Goal: Contribute content: Add original content to the website for others to see

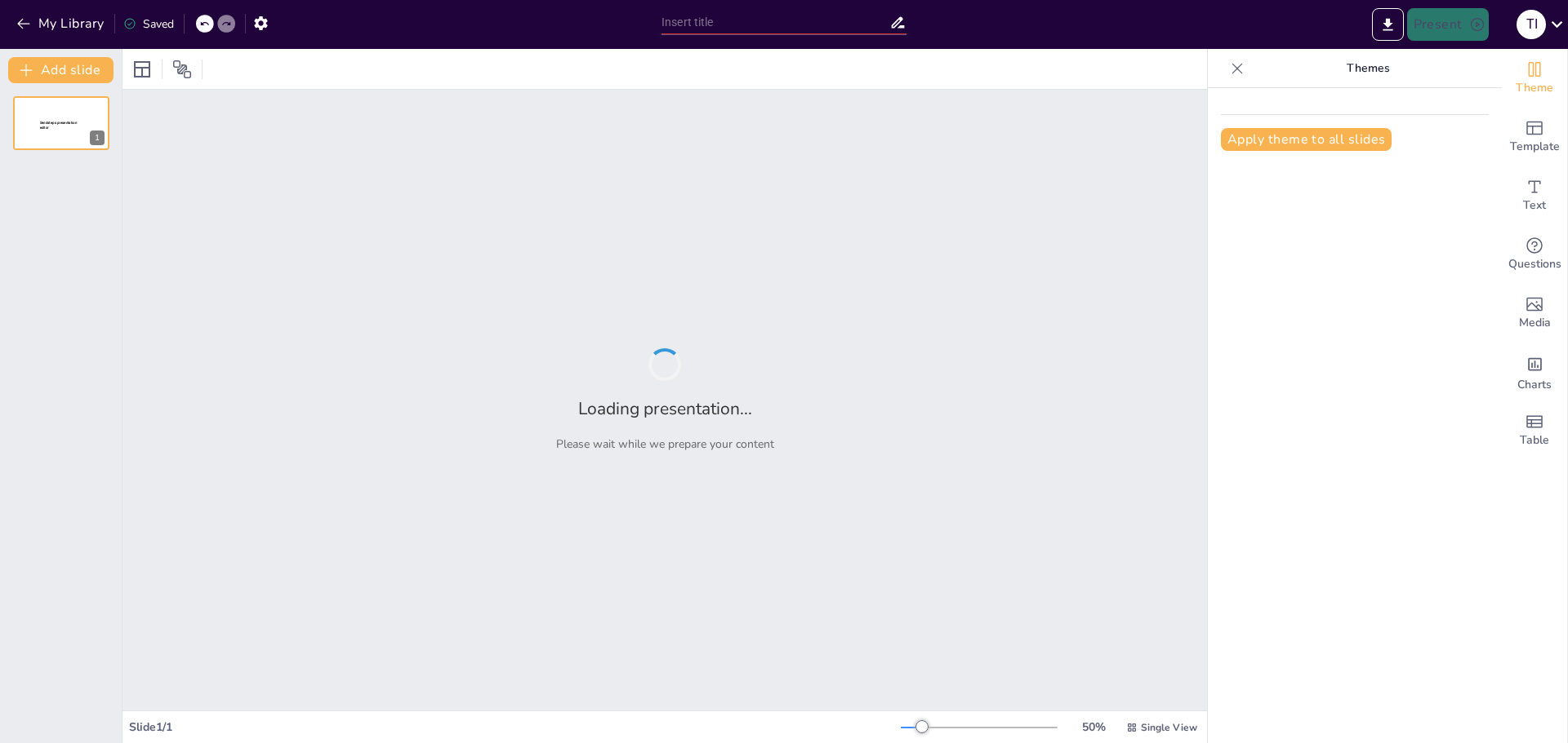
type input "A Bússola da Educação Financeira: Navegando Rumo à Prosperidade"
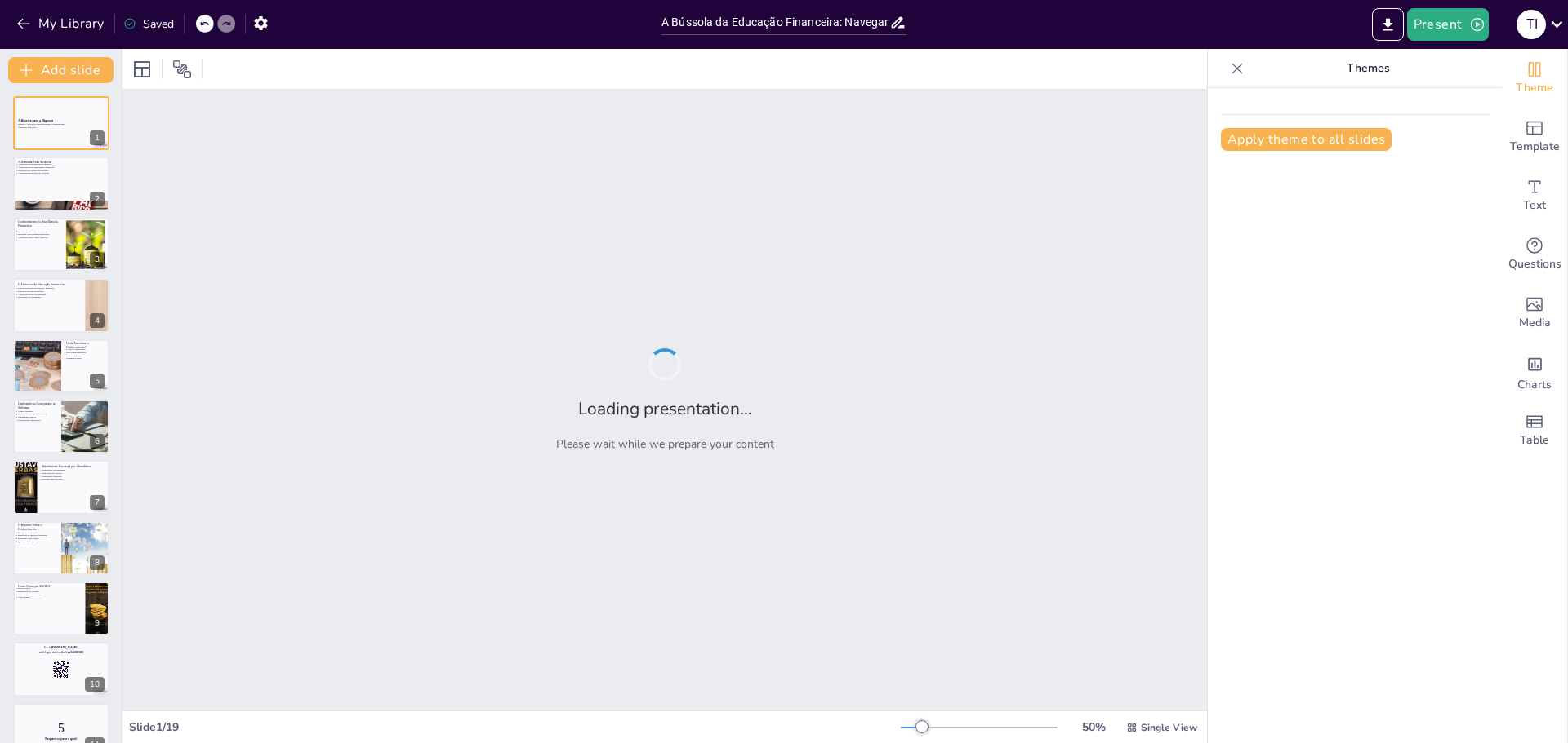
checkbox input "true"
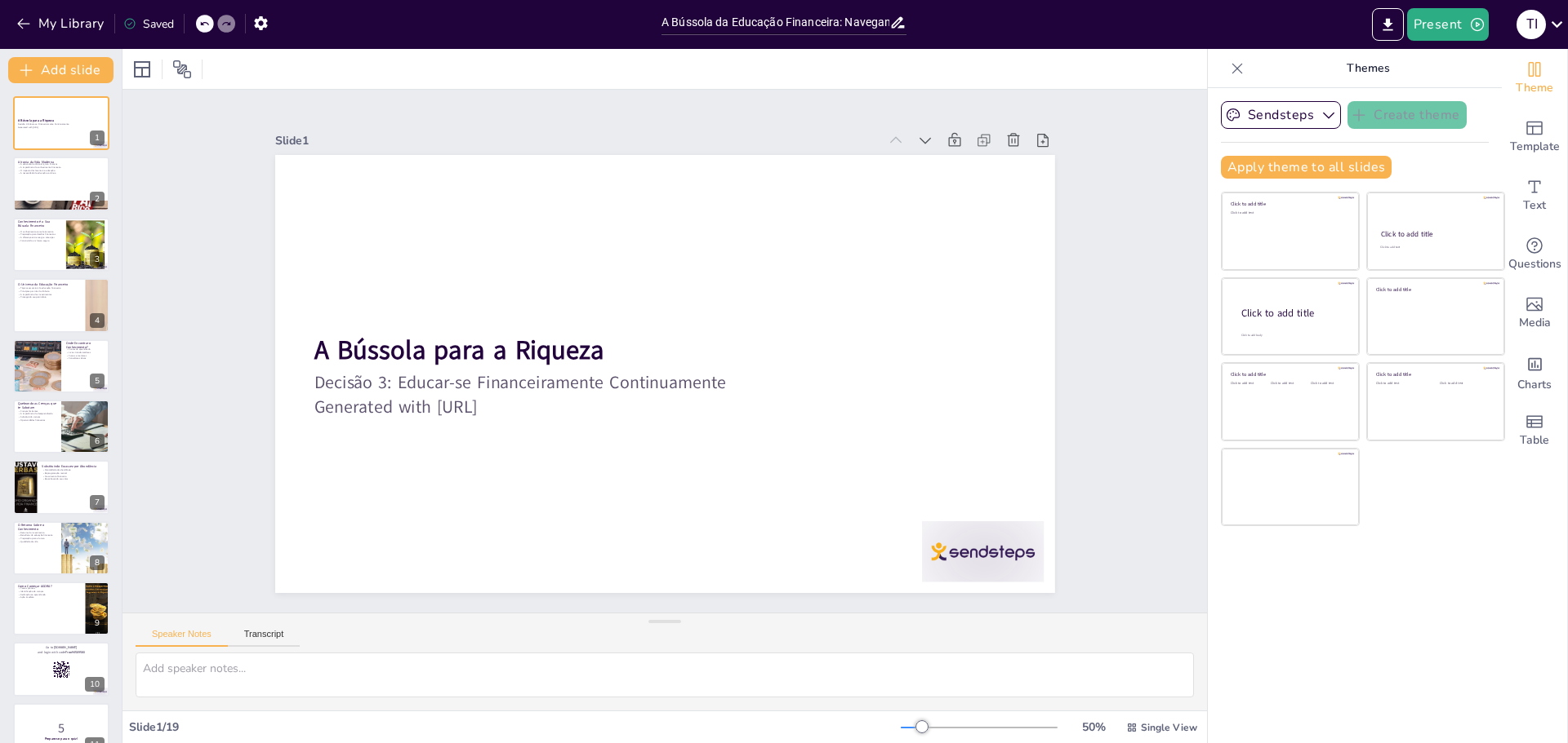
checkbox input "true"
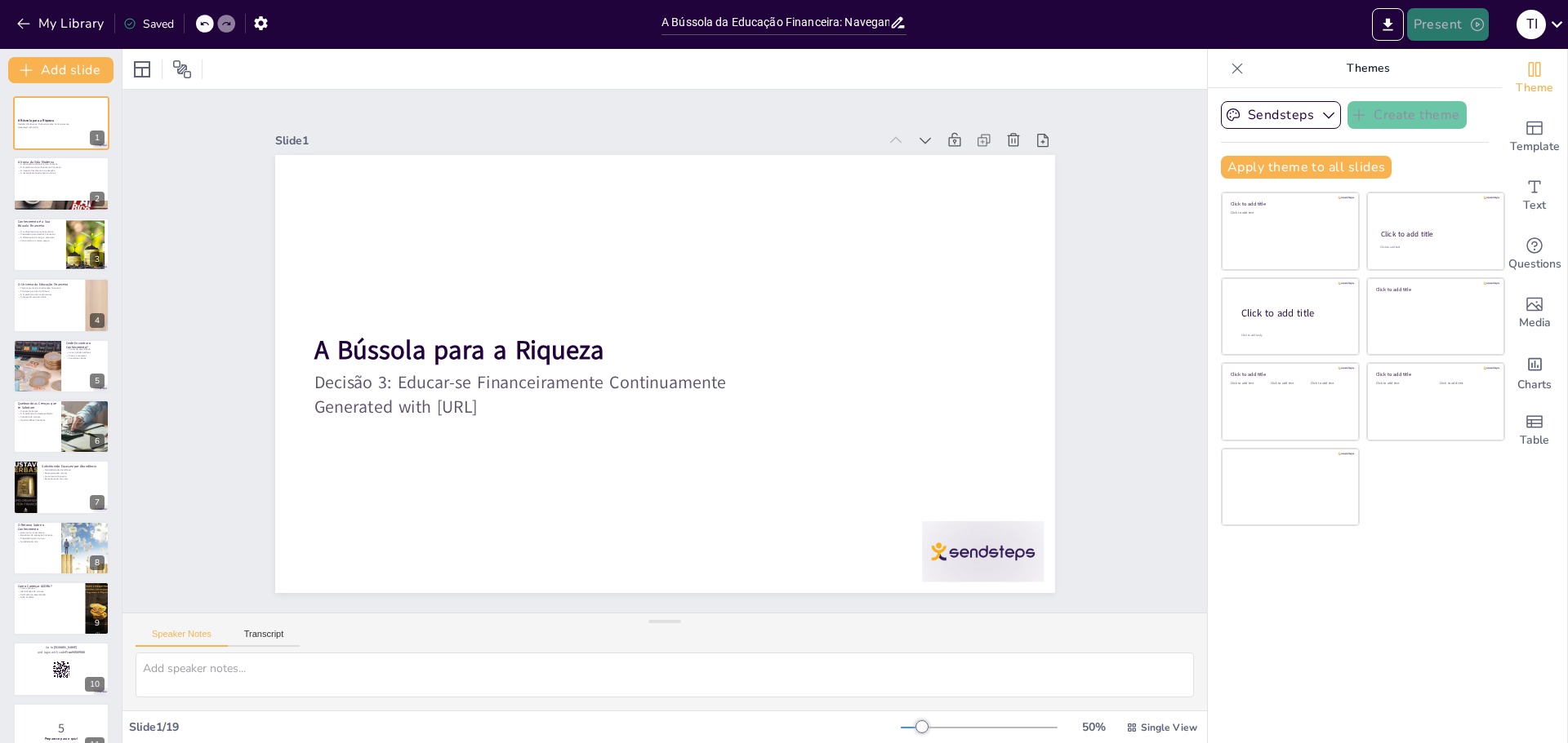
click at [1466, 26] on button "Present" at bounding box center [1447, 25] width 81 height 33
click at [1487, 64] on li "Preview presentation" at bounding box center [1472, 59] width 128 height 26
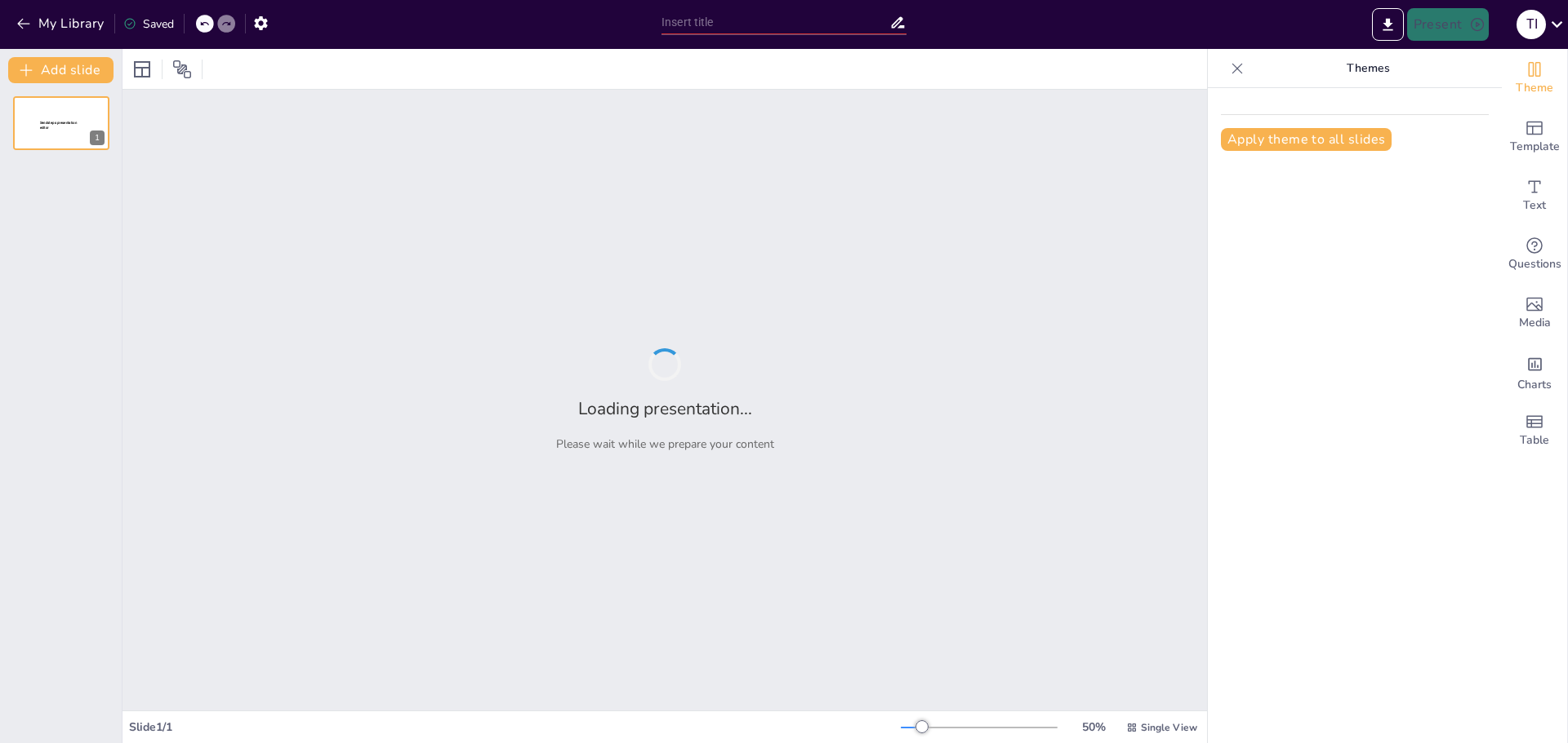
type input "A Bússola da Educação Financeira: Navegando Rumo à Prosperidade"
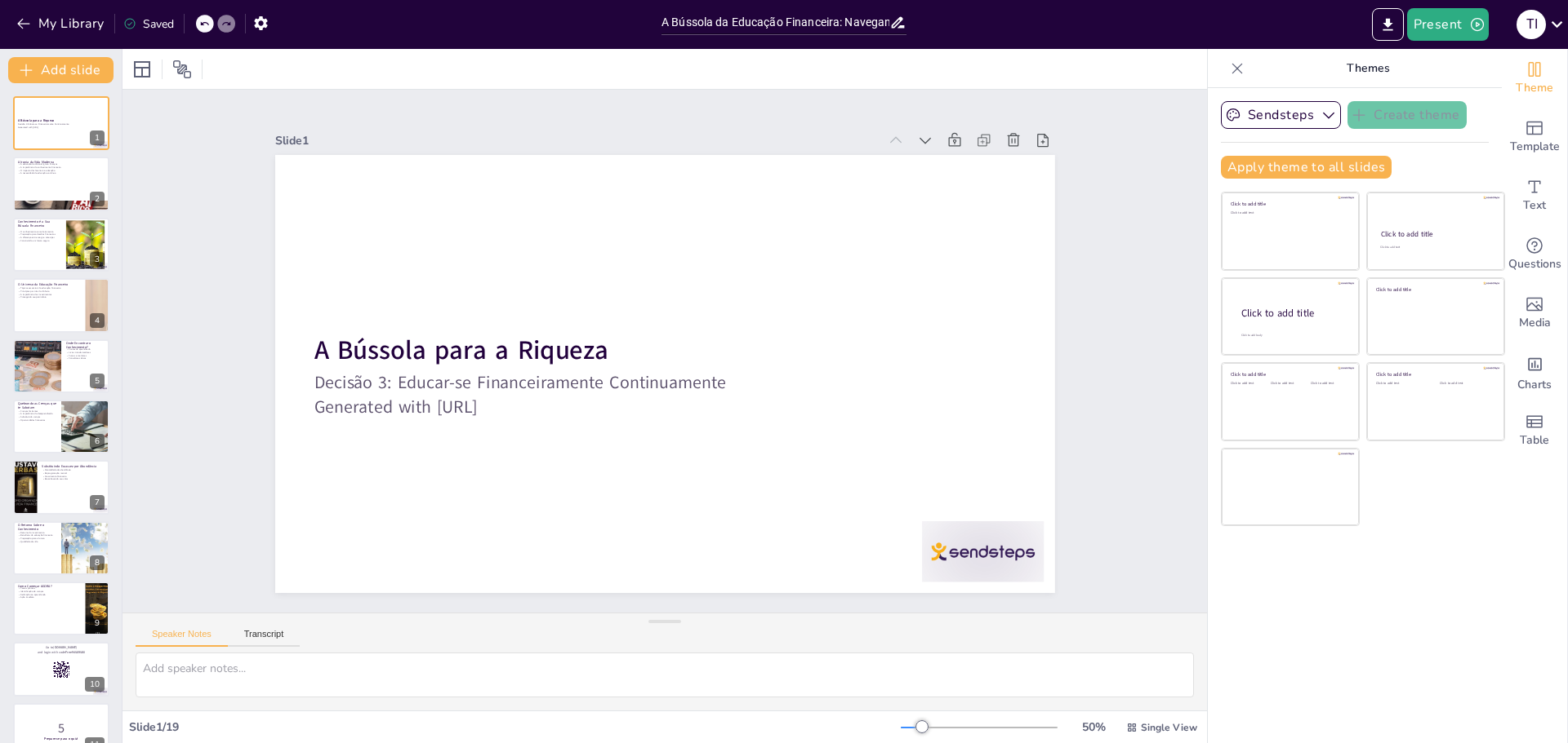
checkbox input "true"
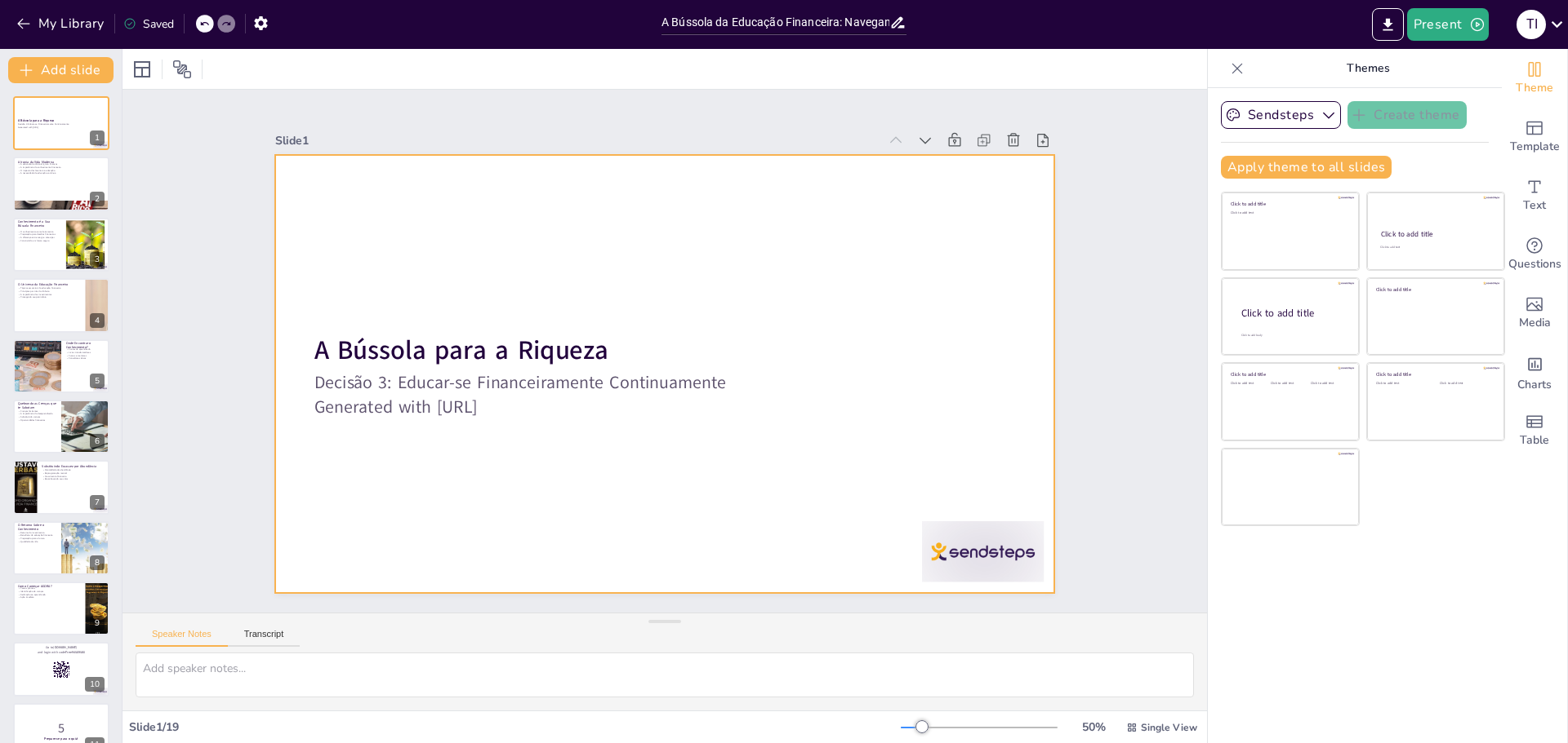
checkbox input "true"
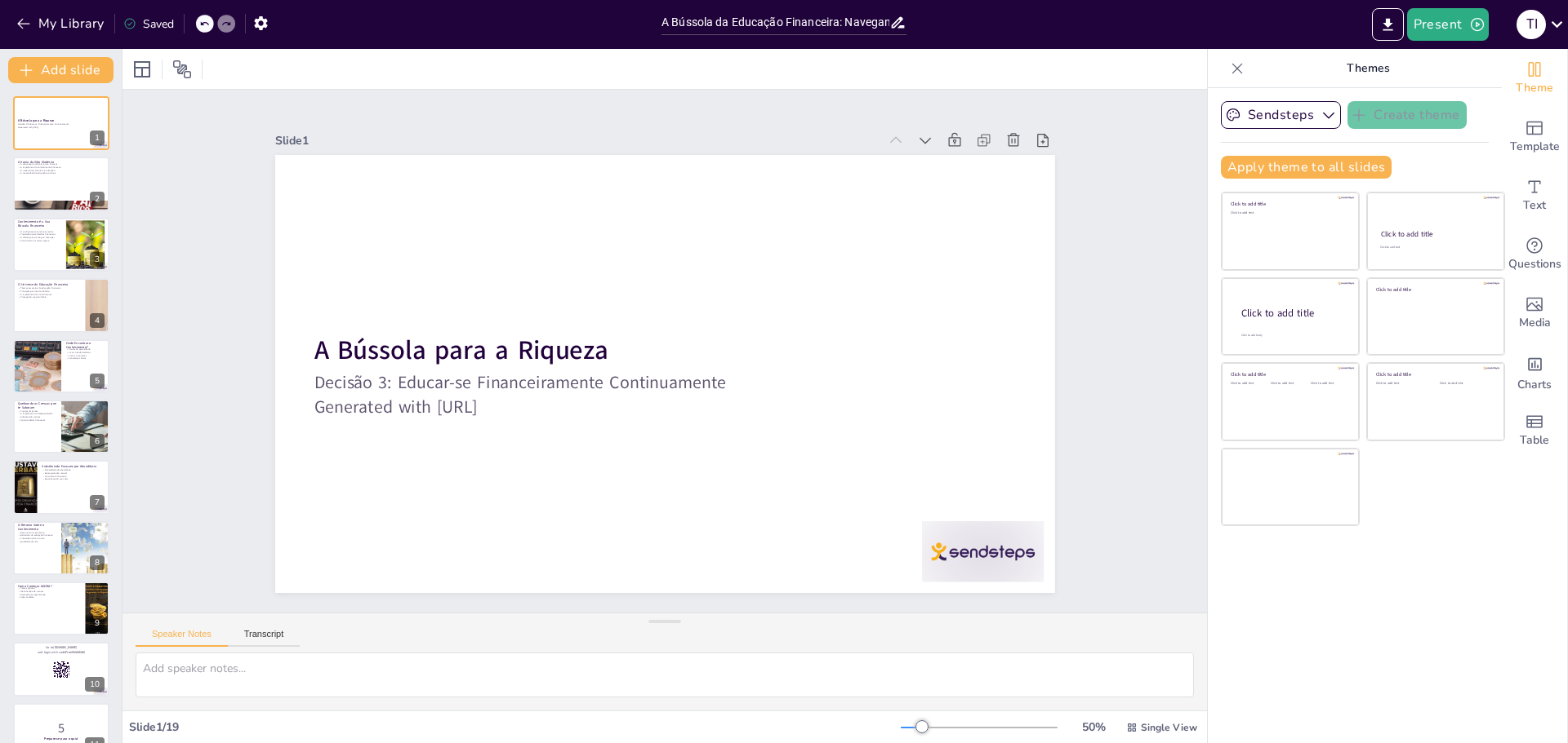
checkbox input "true"
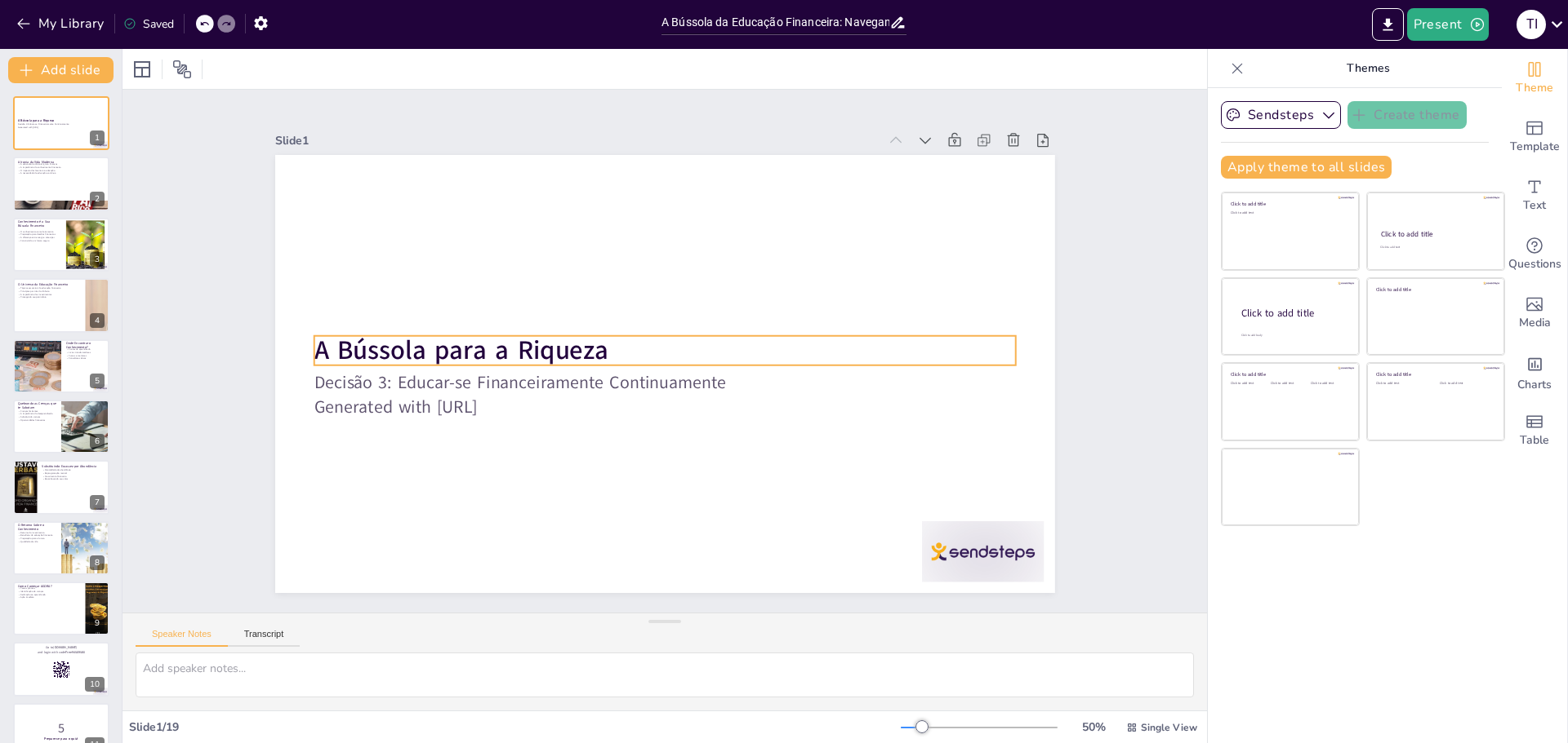
checkbox input "true"
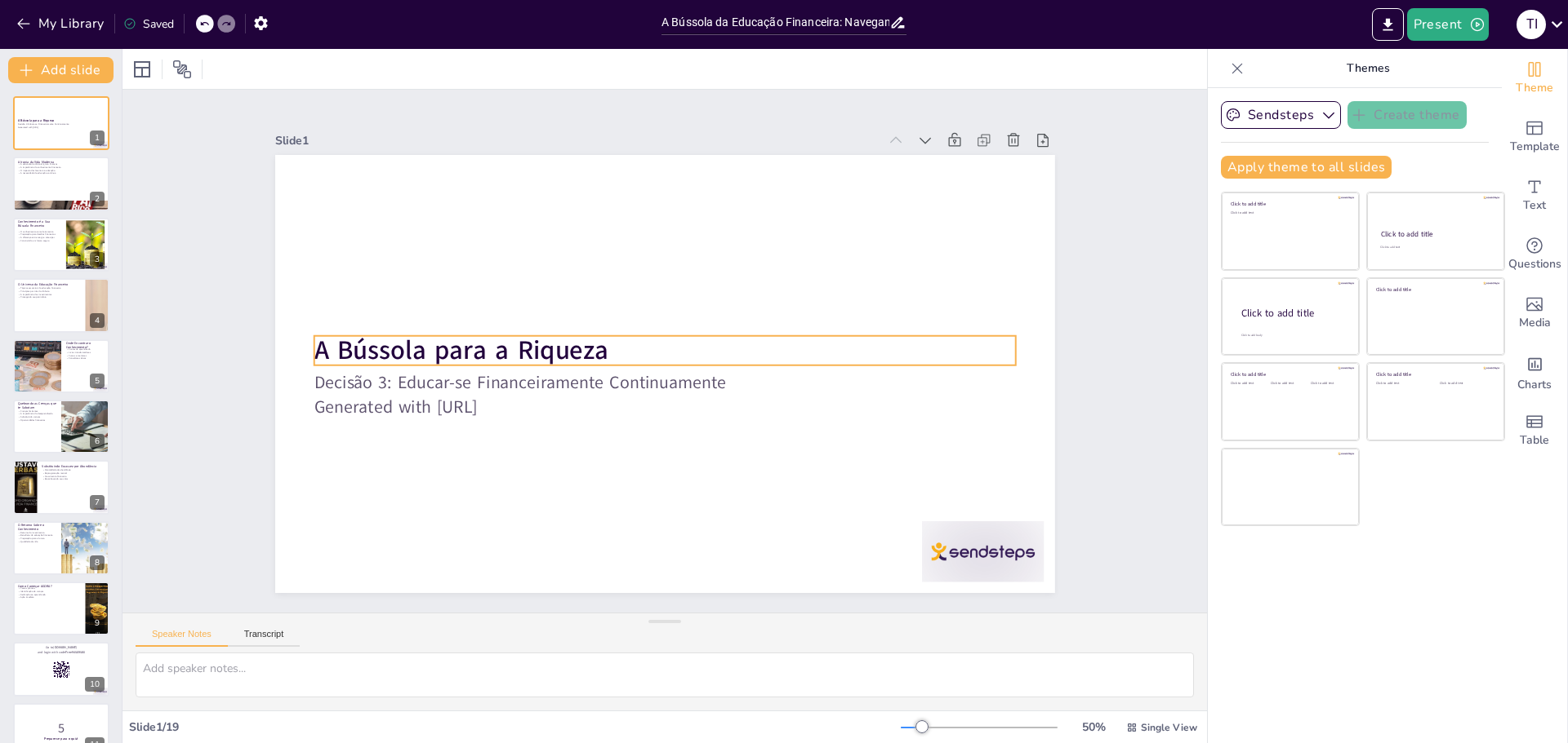
checkbox input "true"
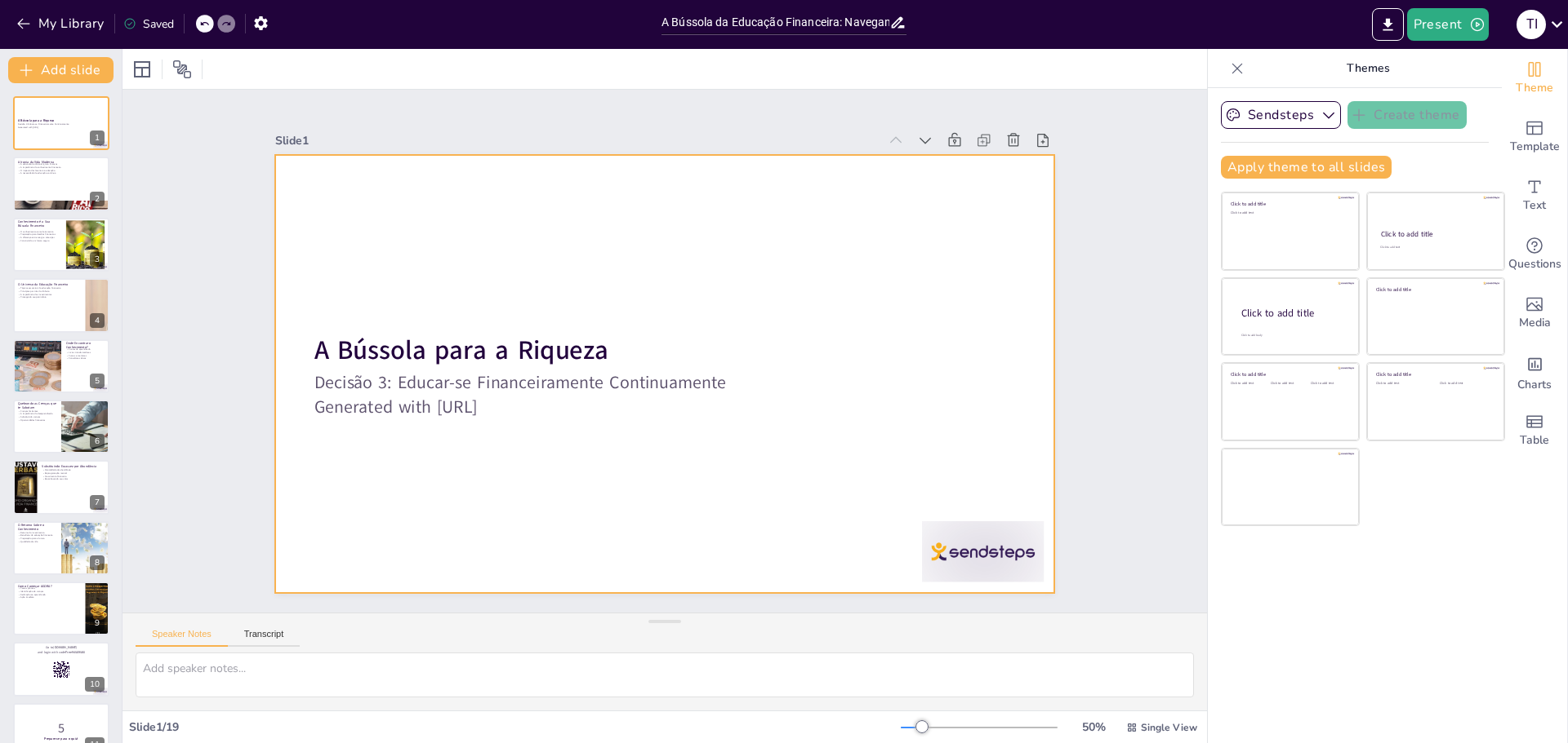
checkbox input "true"
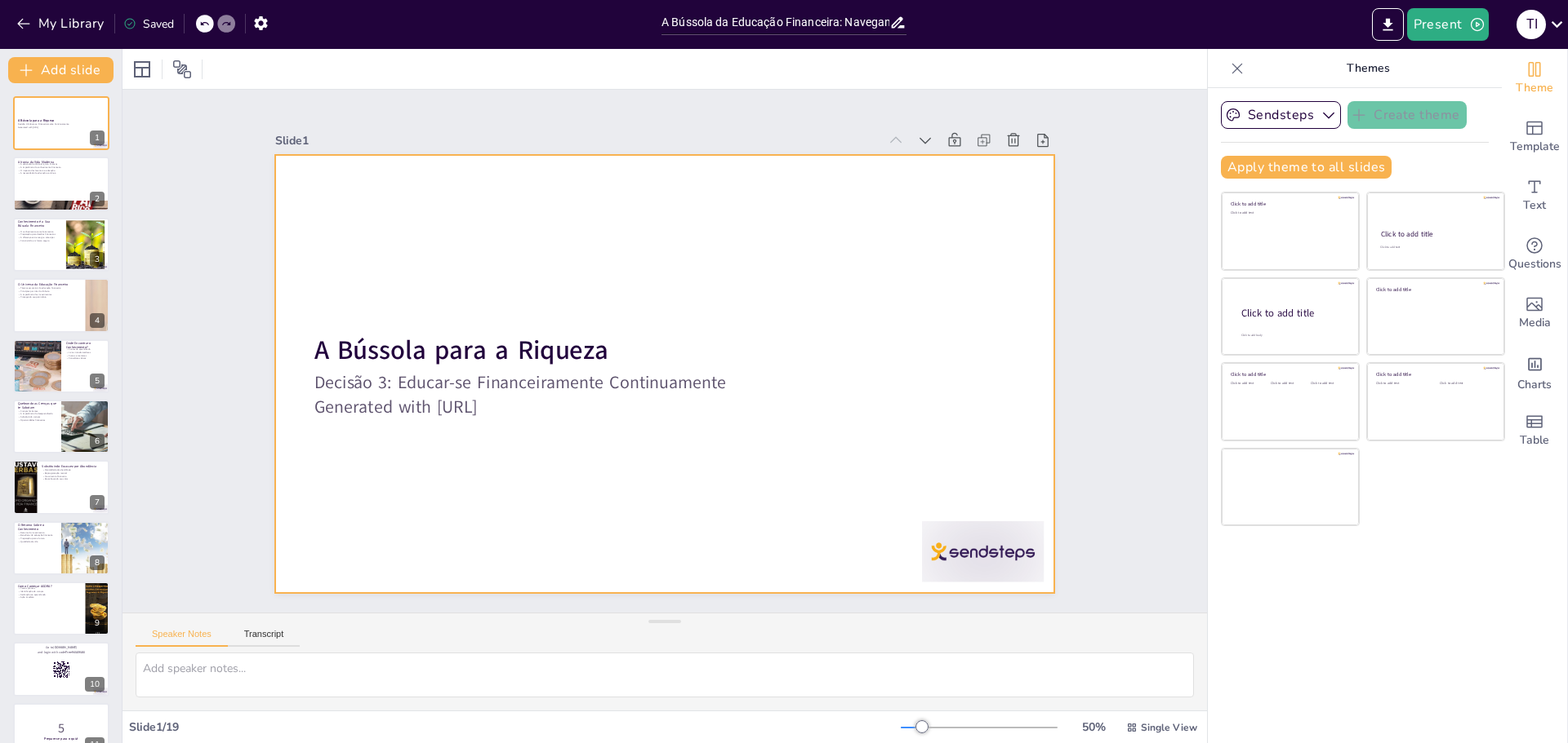
checkbox input "true"
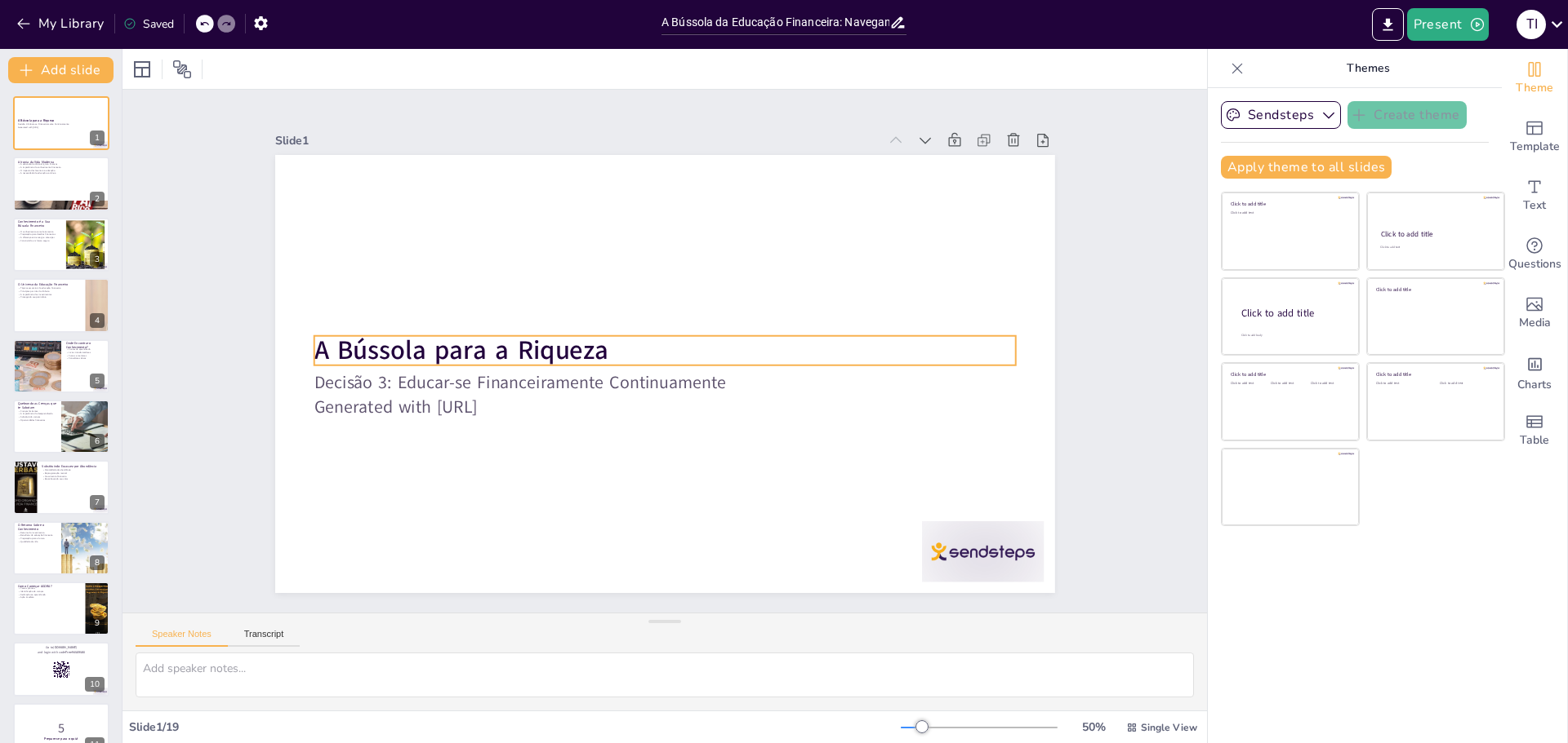
checkbox input "true"
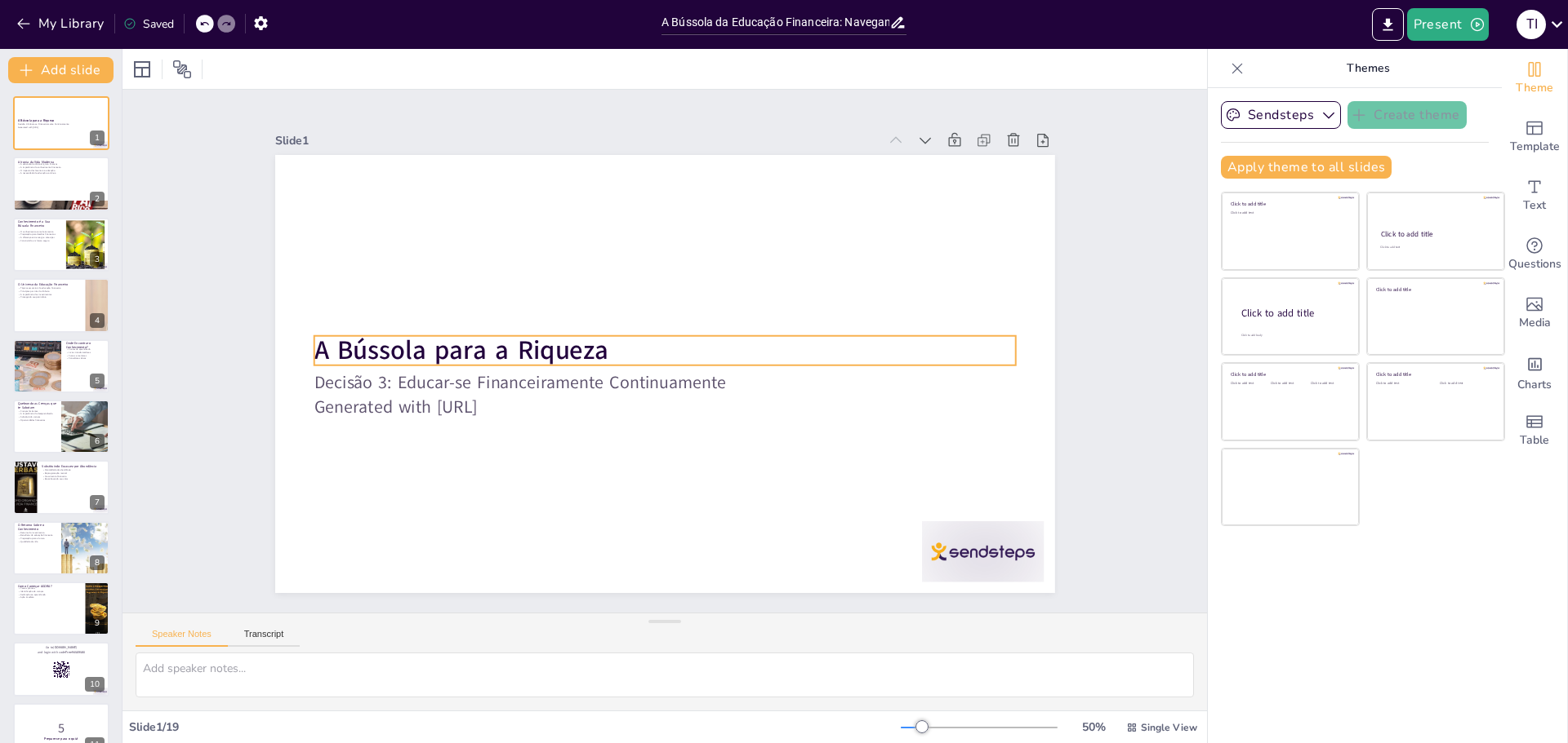
checkbox input "true"
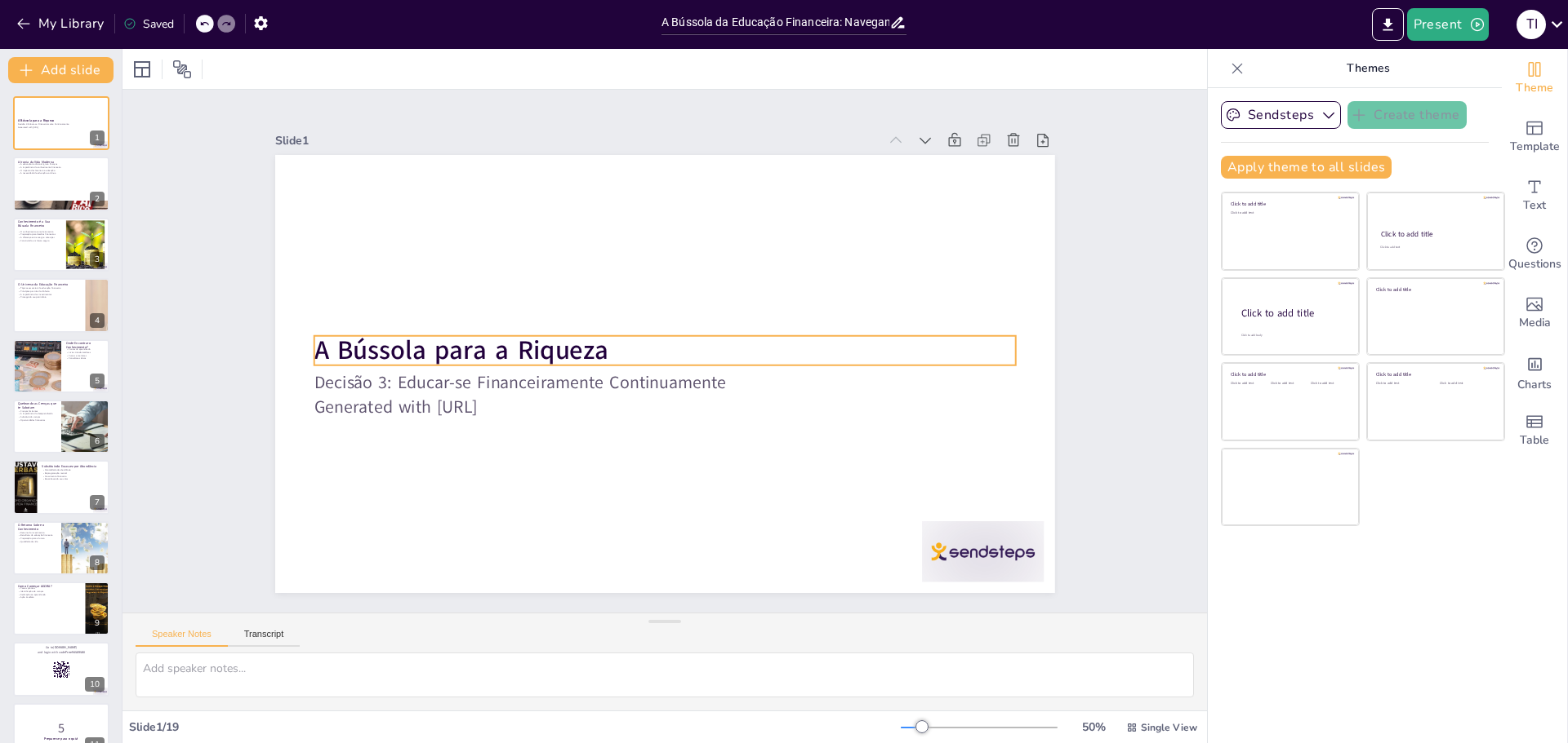
checkbox input "true"
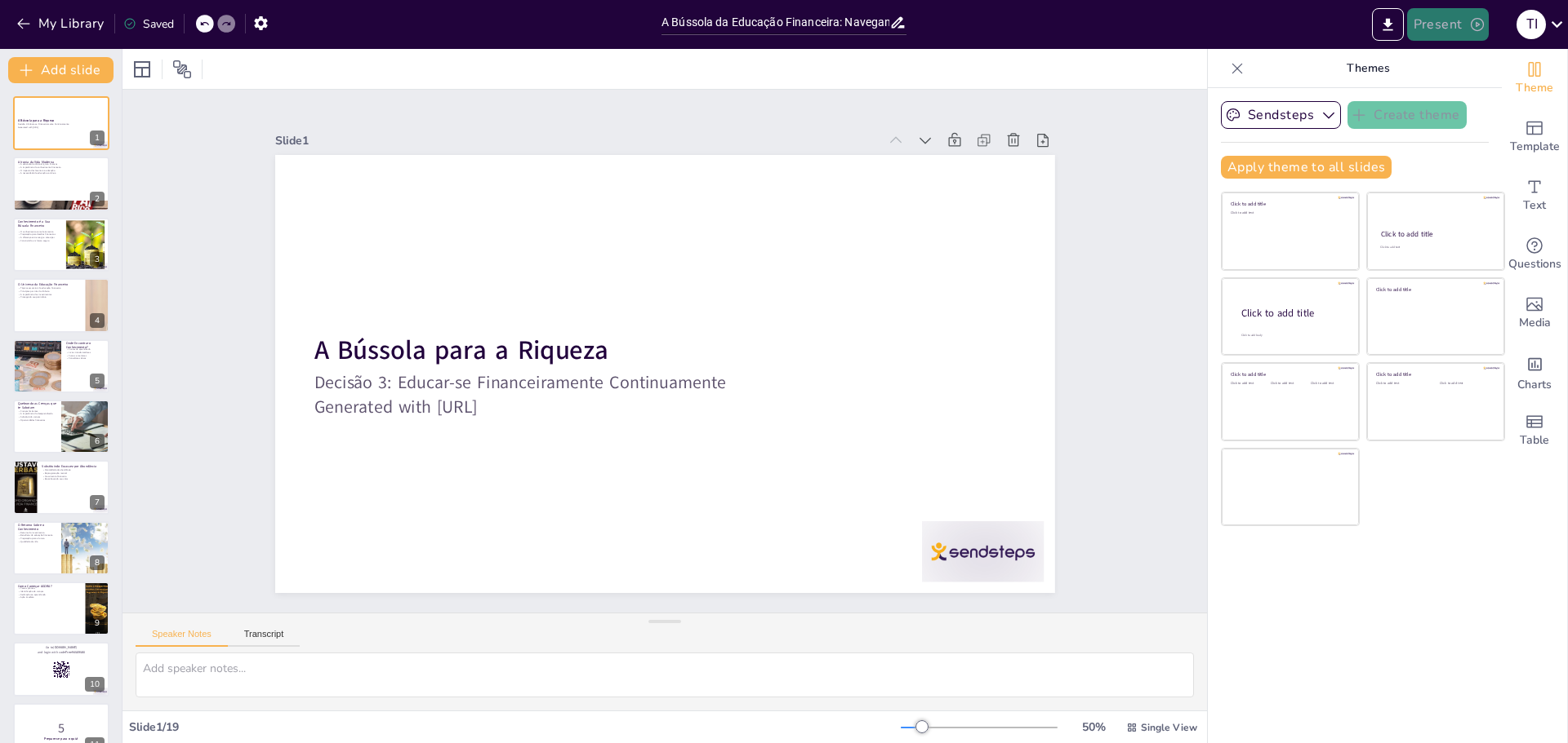
click at [1473, 31] on icon "button" at bounding box center [1476, 24] width 16 height 16
click at [1476, 98] on li "Play presentation" at bounding box center [1472, 99] width 128 height 26
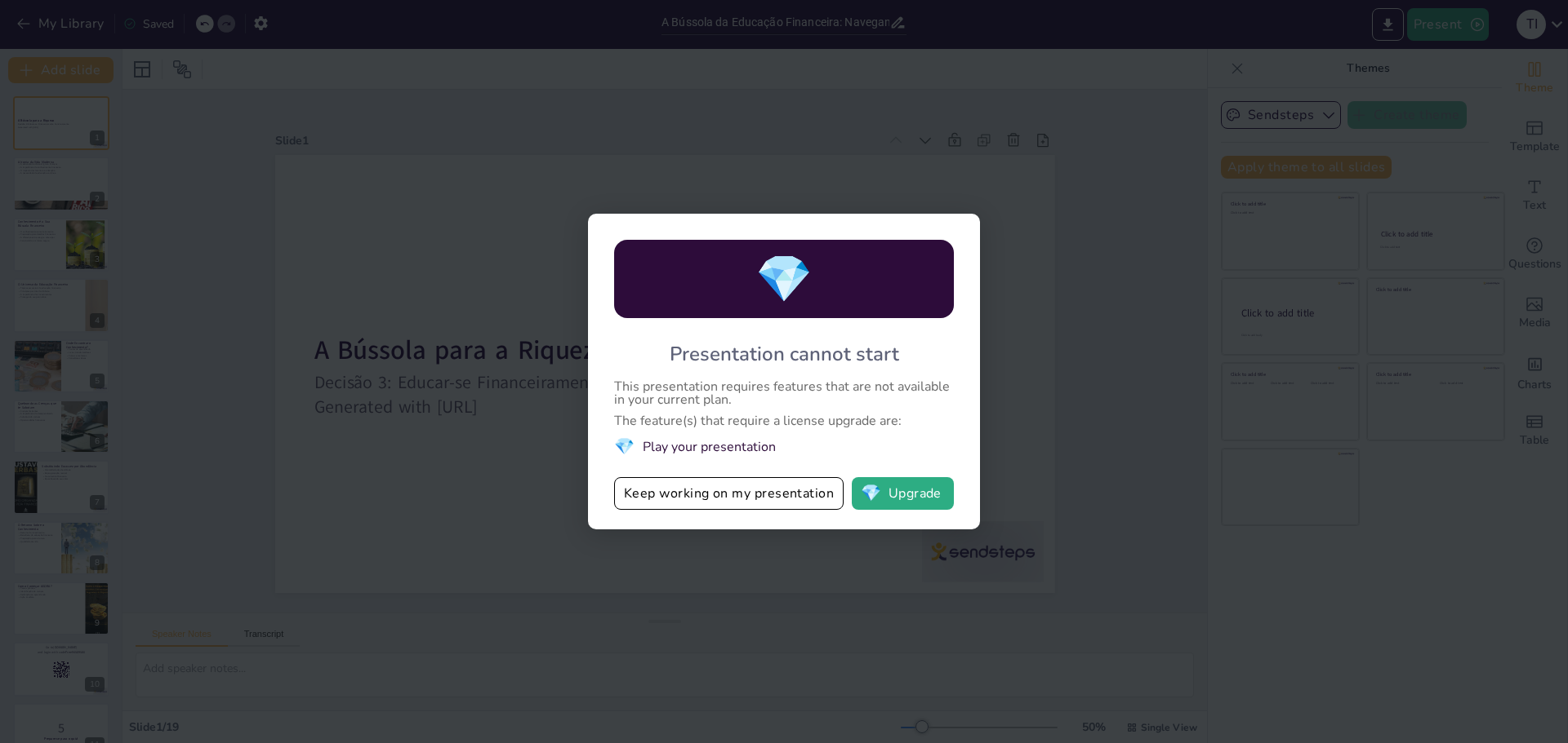
click at [1095, 176] on div "💎 Presentation cannot start This presentation requires features that are not av…" at bounding box center [784, 371] width 1568 height 743
checkbox input "true"
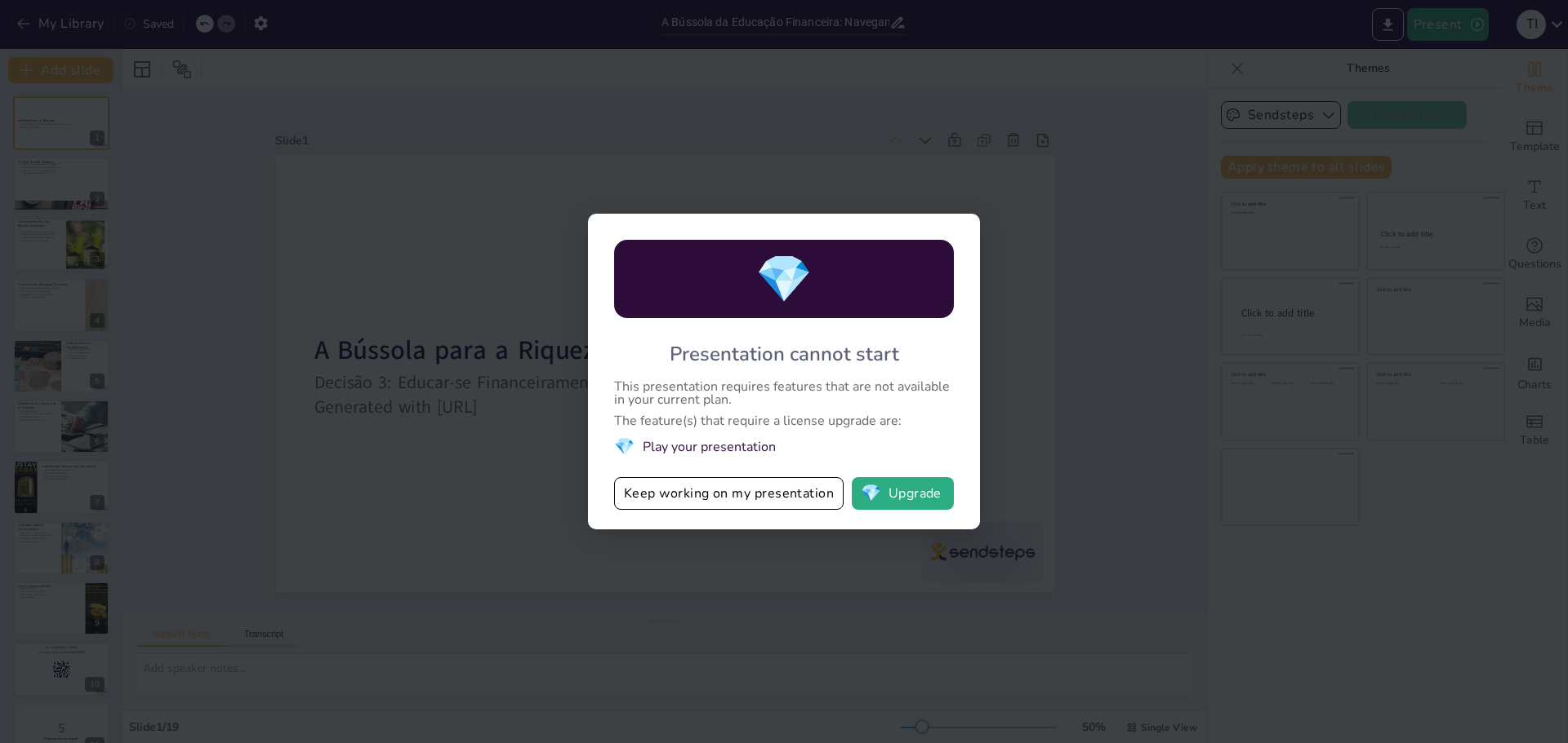
checkbox input "true"
click at [746, 495] on button "Keep working on my presentation" at bounding box center [729, 493] width 230 height 33
checkbox input "true"
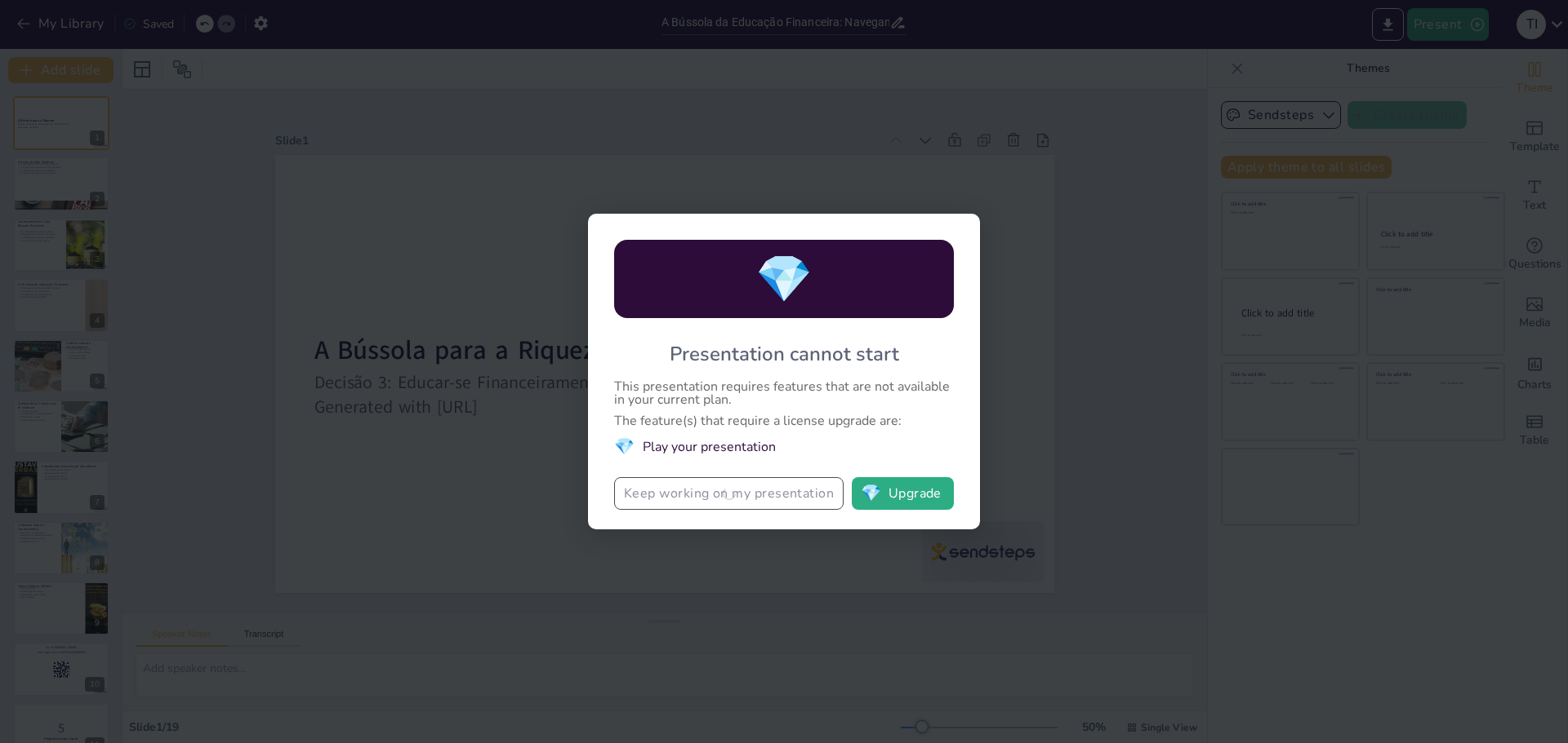
checkbox input "true"
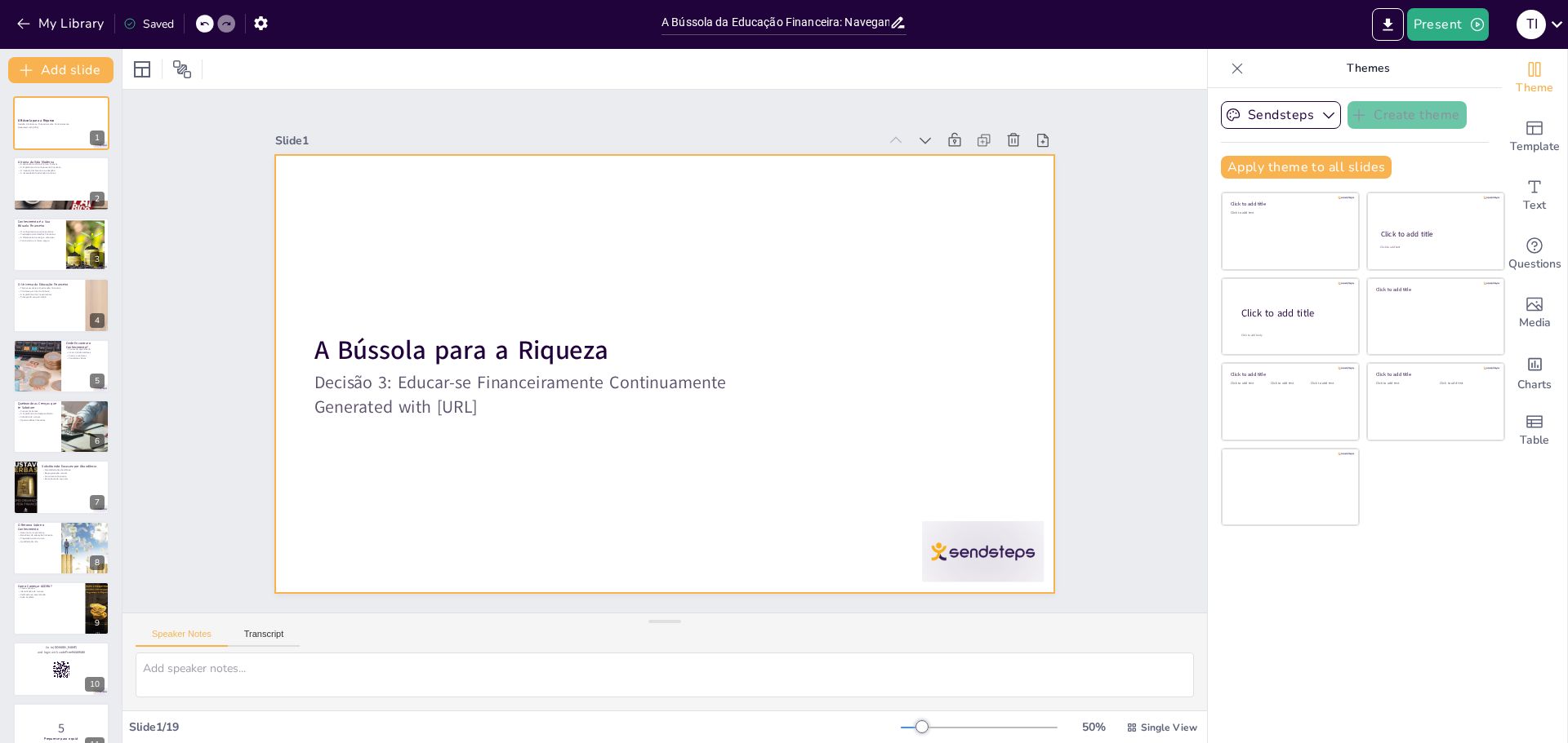
checkbox input "true"
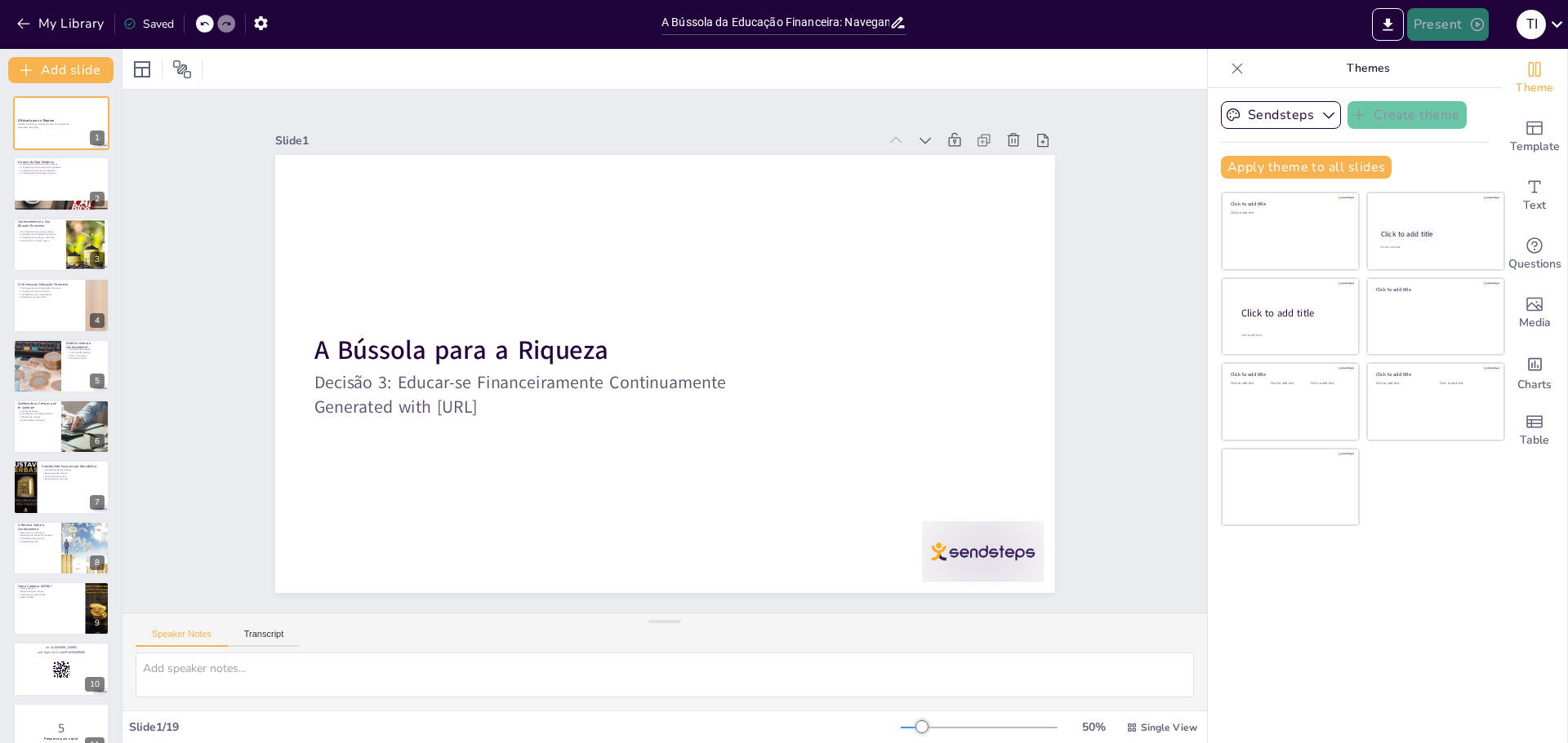
click at [1447, 31] on button "Present" at bounding box center [1447, 25] width 81 height 33
click at [1446, 56] on li "Preview presentation" at bounding box center [1472, 59] width 128 height 26
